Goal: Find specific page/section: Find specific page/section

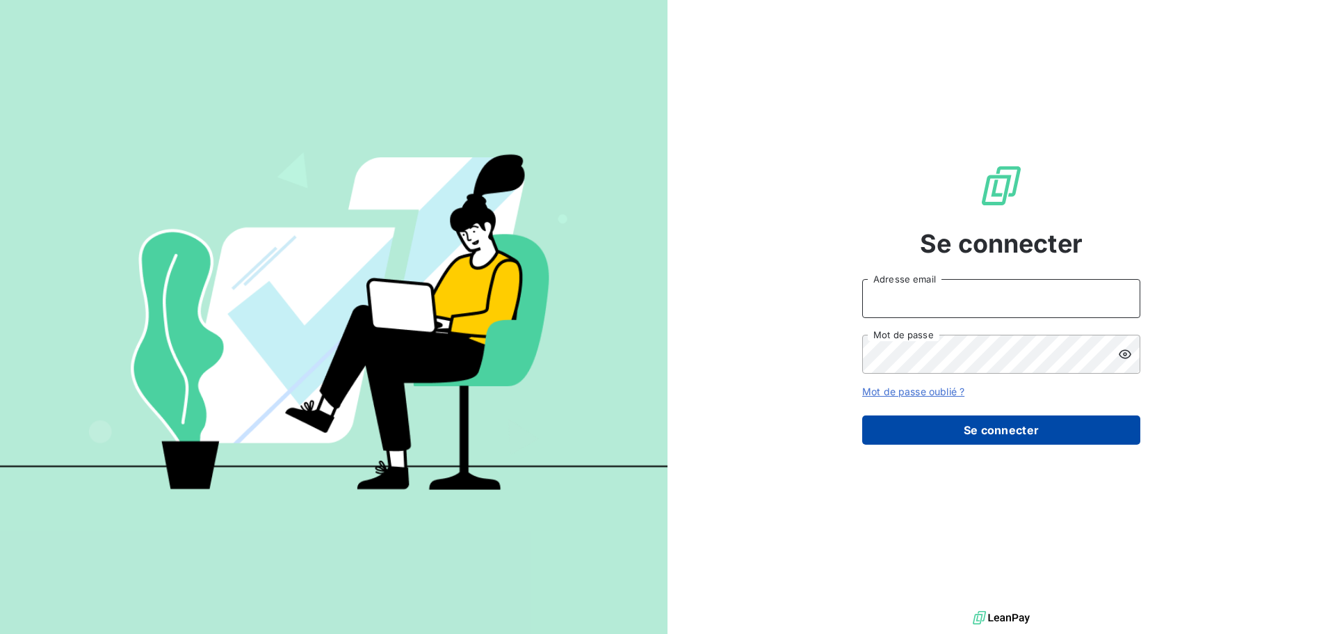
type input "[EMAIL_ADDRESS][DOMAIN_NAME]"
click at [976, 437] on button "Se connecter" at bounding box center [1001, 429] width 278 height 29
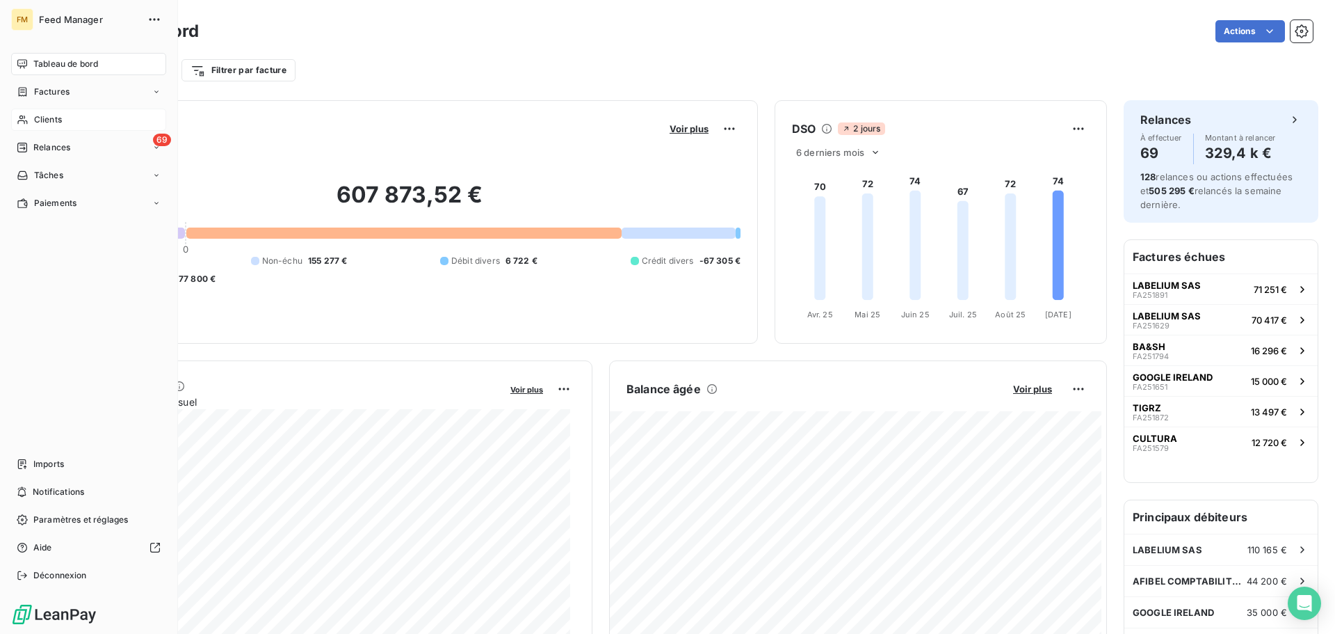
click at [40, 123] on span "Clients" at bounding box center [48, 119] width 28 height 13
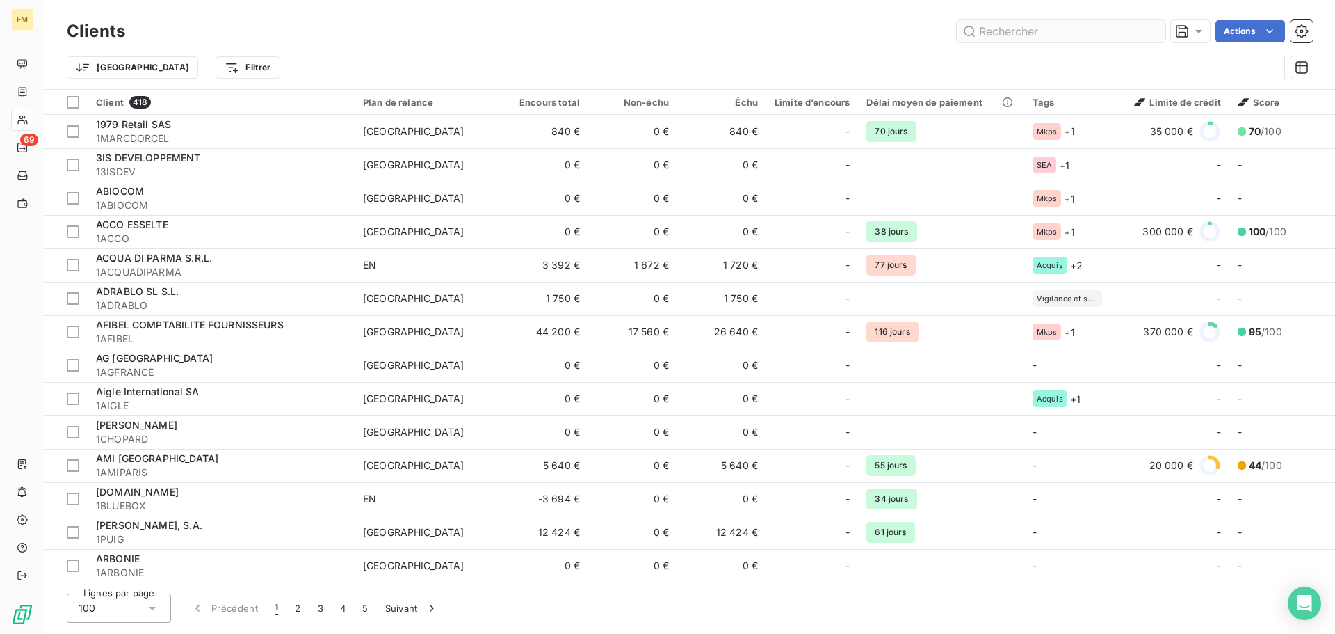
click at [1001, 34] on input "text" at bounding box center [1061, 31] width 209 height 22
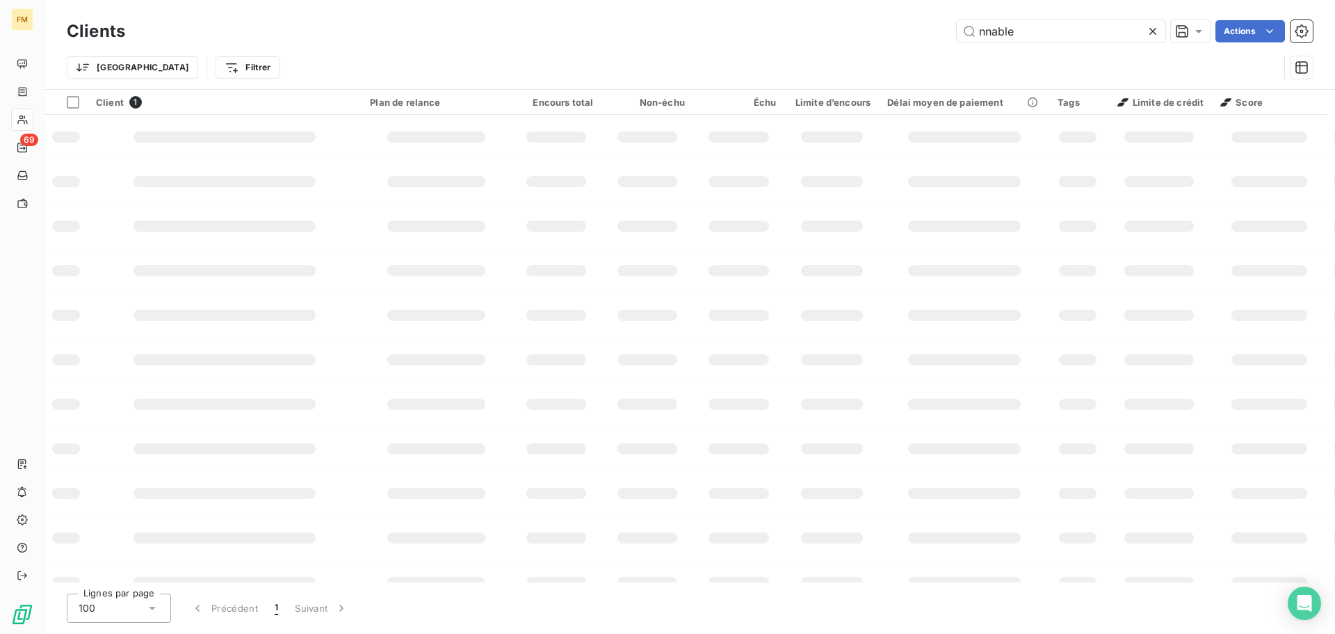
type input "nnable"
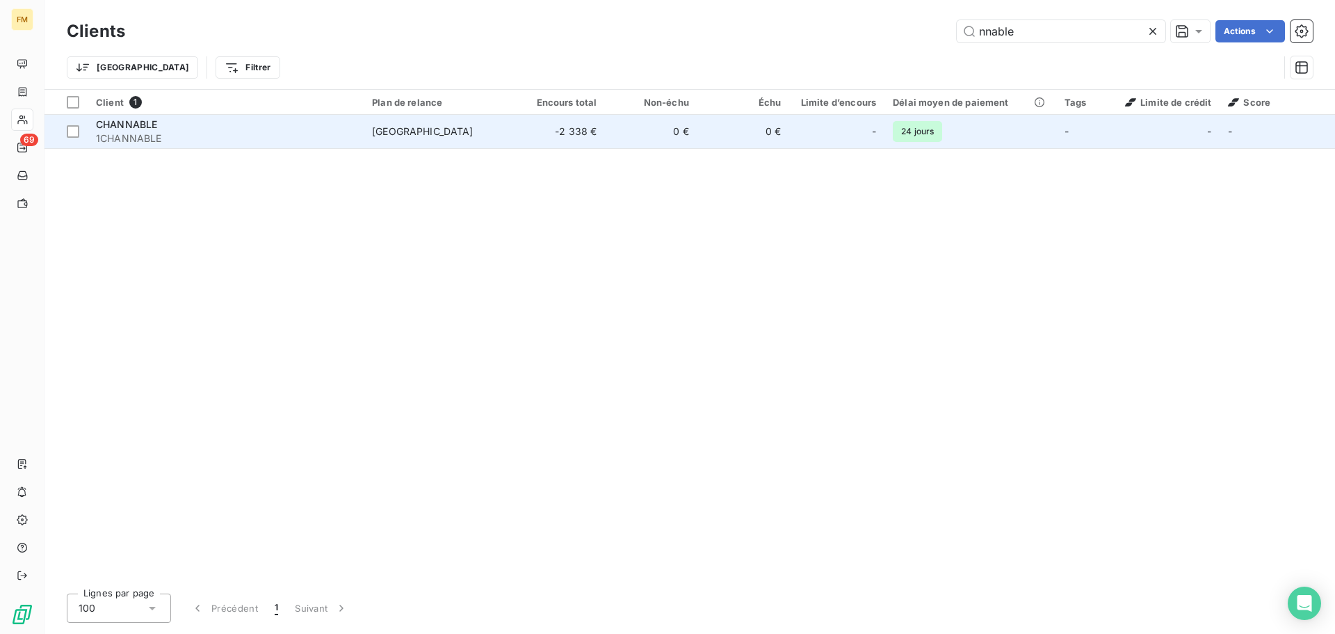
click at [449, 143] on td "[GEOGRAPHIC_DATA]" at bounding box center [439, 131] width 150 height 33
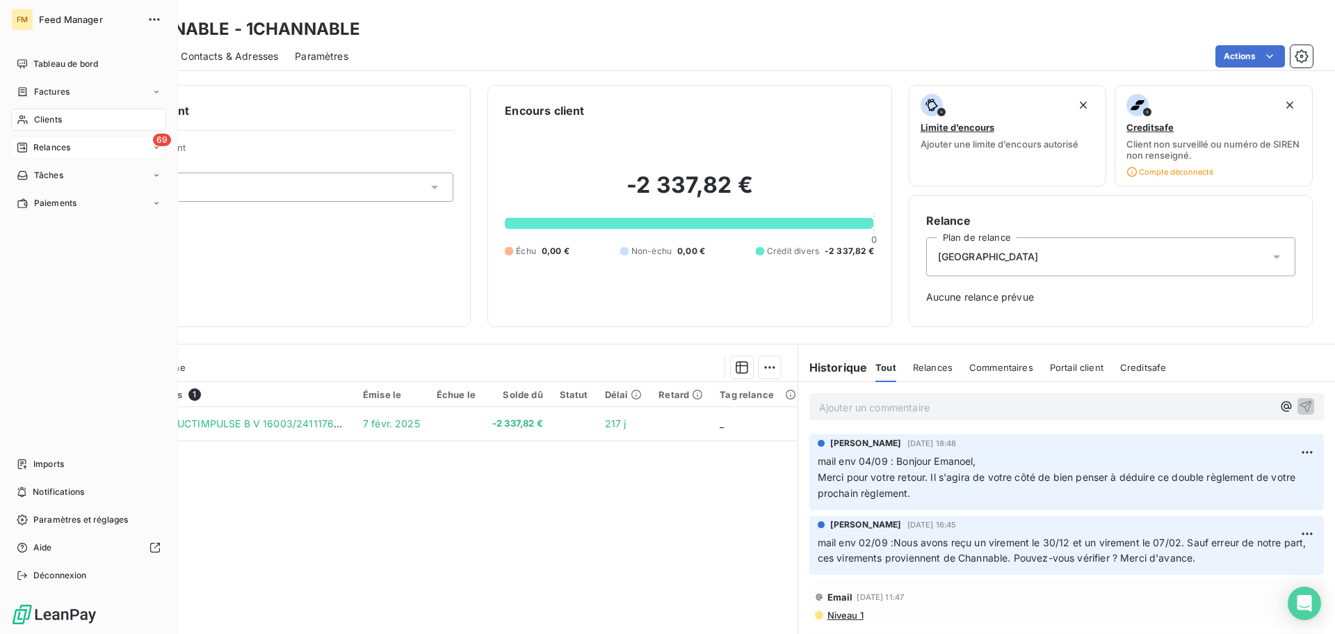
click at [64, 156] on div "69 Relances" at bounding box center [88, 147] width 155 height 22
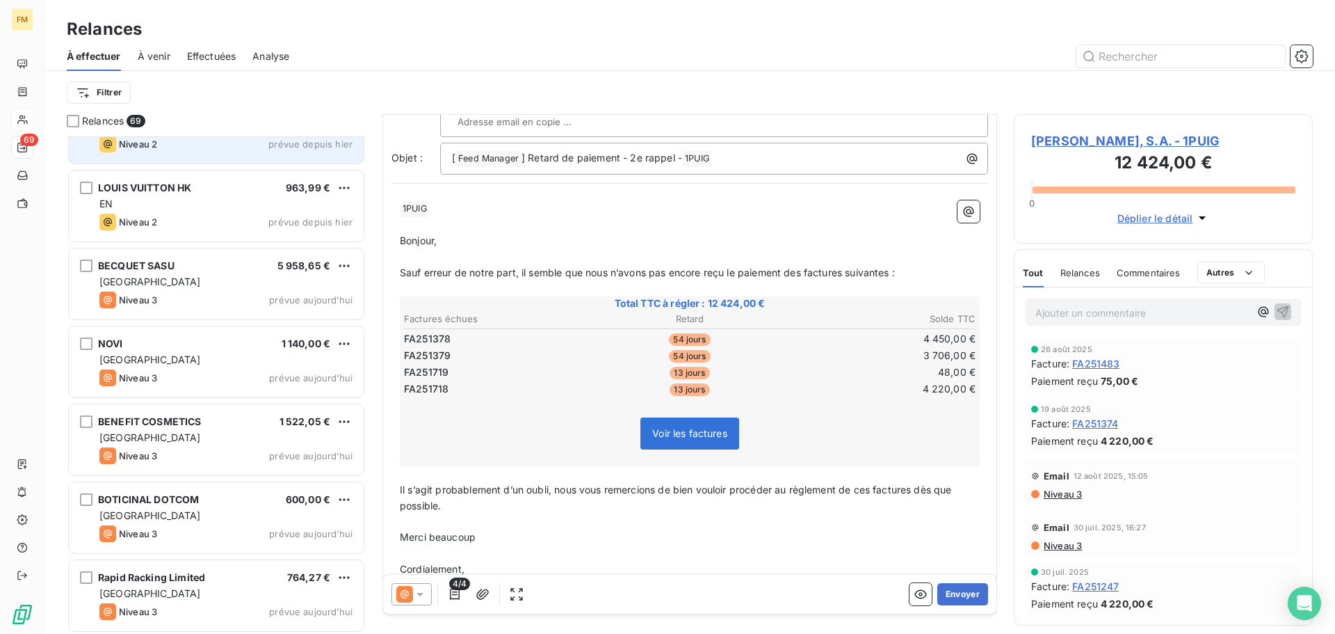
scroll to position [4878, 0]
